Goal: Find specific page/section: Find specific page/section

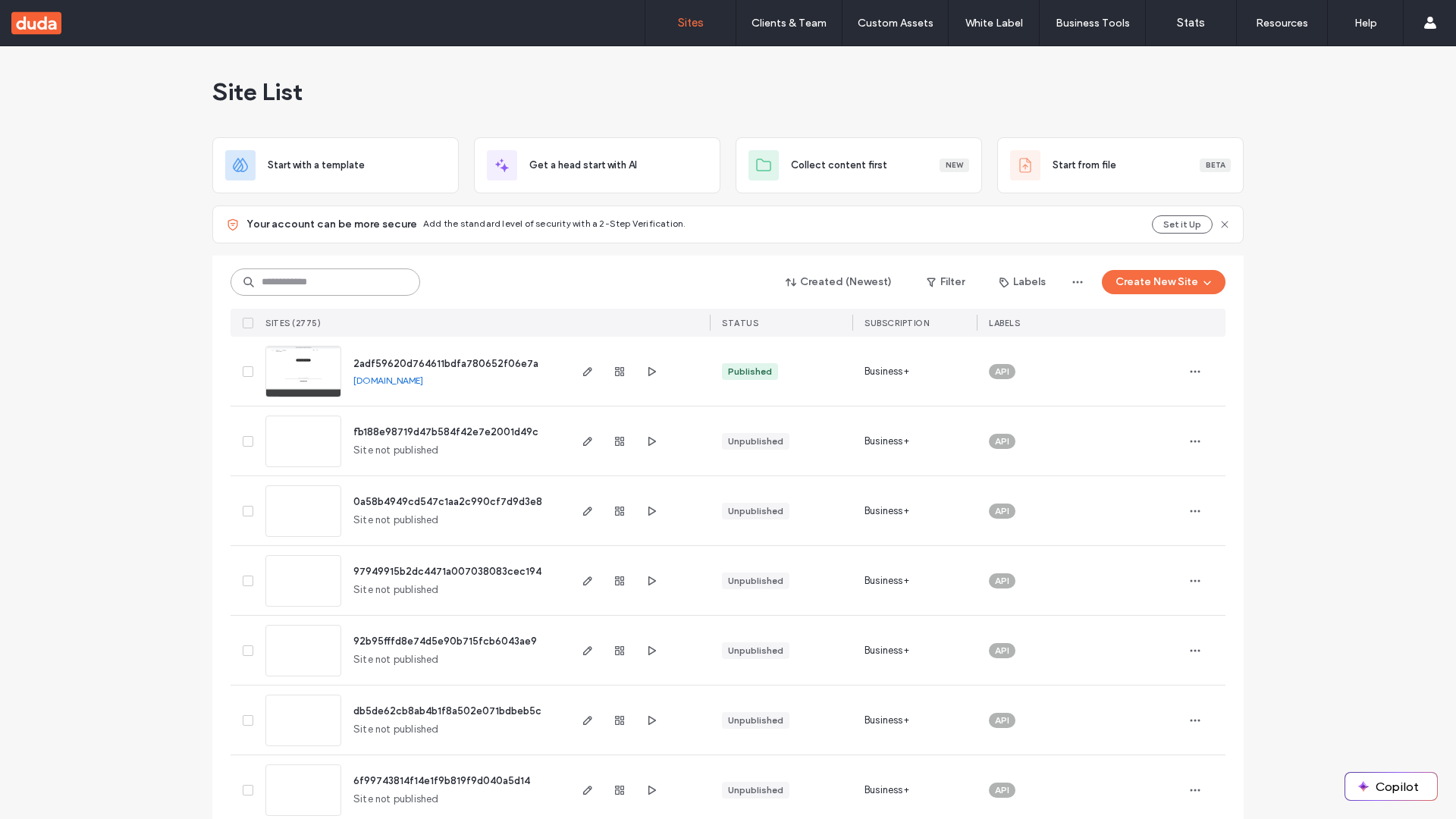
click at [320, 282] on input at bounding box center [324, 282] width 189 height 28
type input "**********"
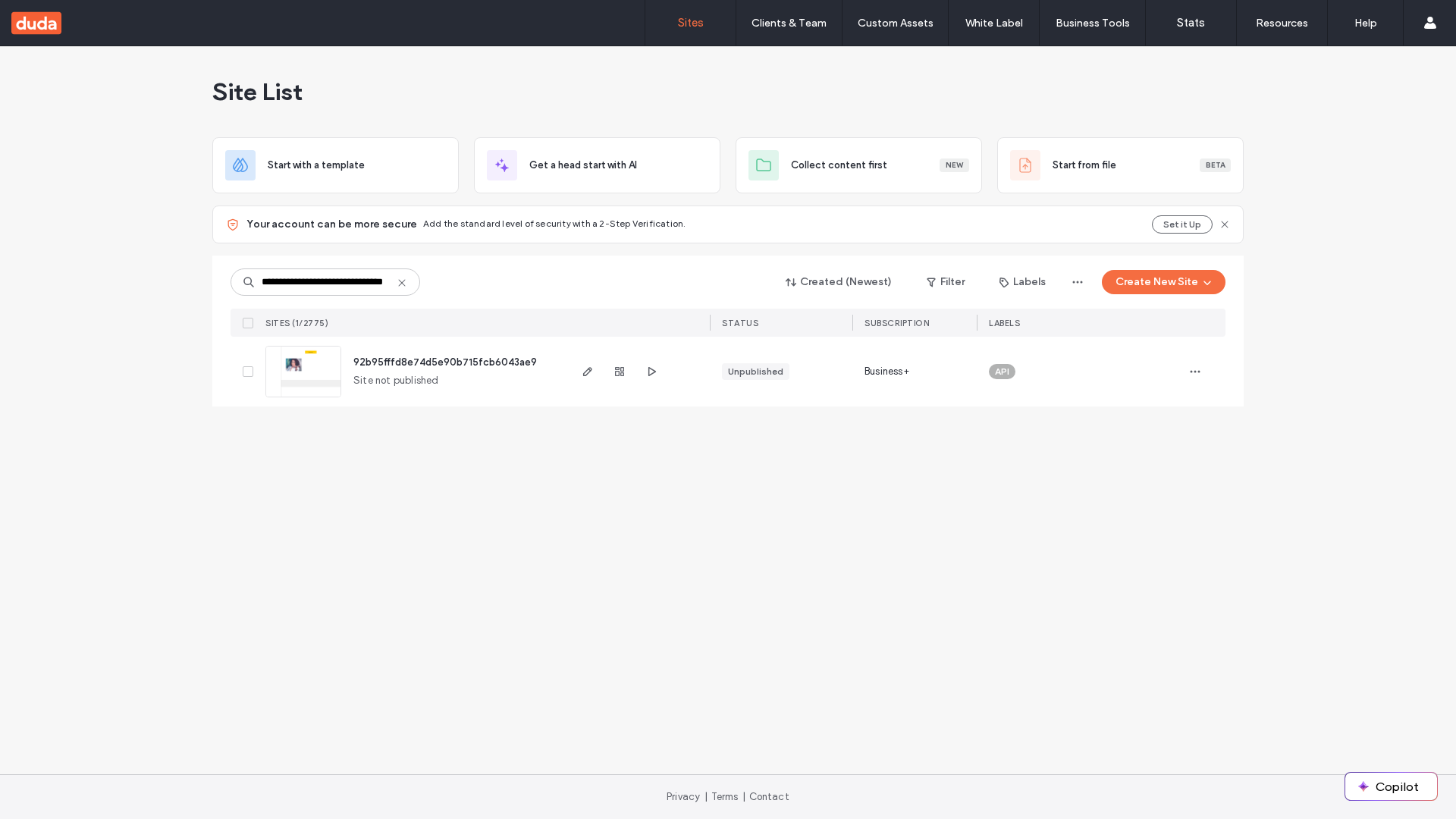
click at [446, 362] on span "92b95fffd8e74d5e90b715fcb6043ae9" at bounding box center [445, 362] width 183 height 11
